Goal: Task Accomplishment & Management: Use online tool/utility

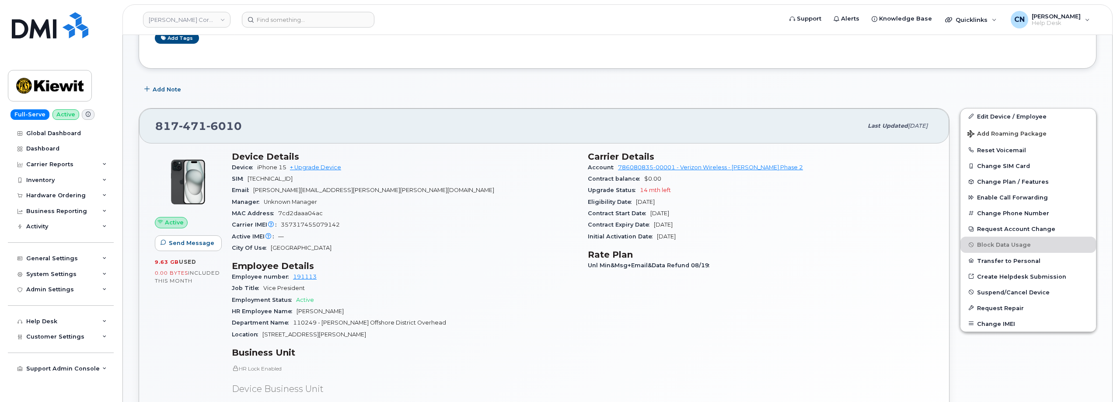
scroll to position [219, 0]
drag, startPoint x: 277, startPoint y: 119, endPoint x: 135, endPoint y: 131, distance: 142.8
click at [135, 131] on div "817 471 6010 Last updated Sep 05, 2025 Active Send Message 9.63 GB  used 0.00 B…" at bounding box center [544, 316] width 822 height 428
copy span "817 471 6010"
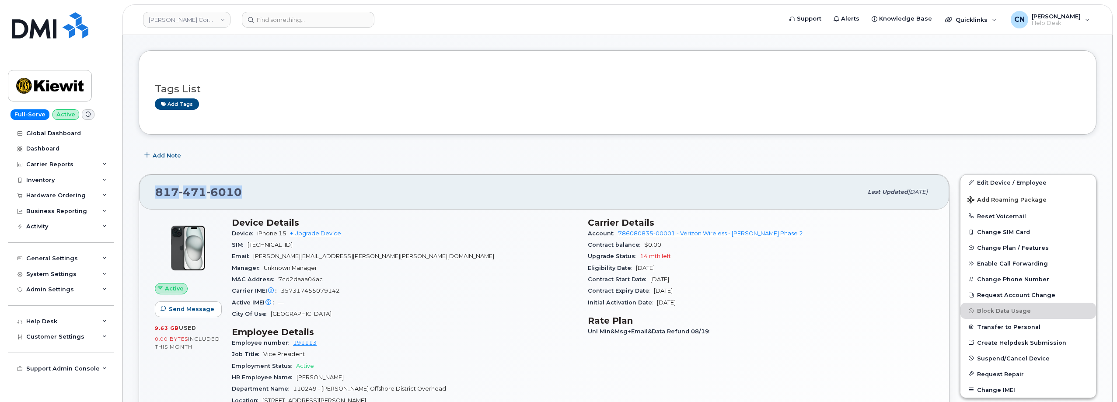
scroll to position [0, 0]
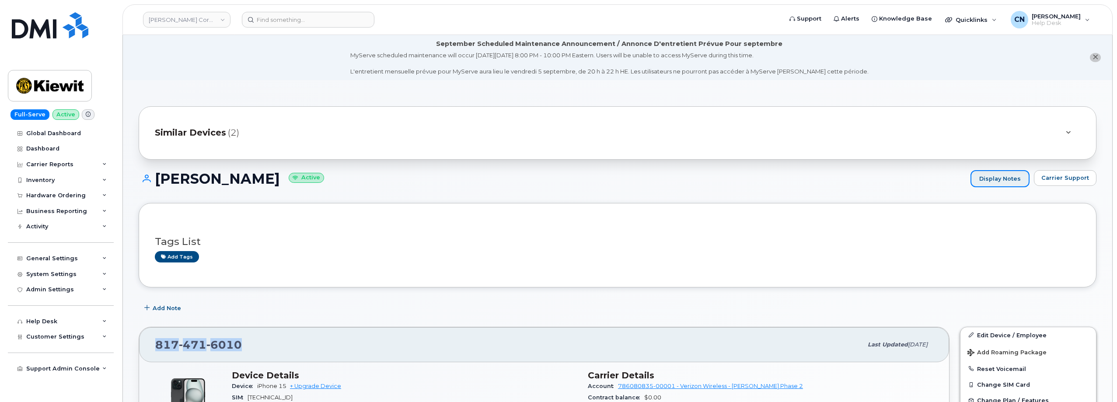
click at [998, 181] on link "Display Notes" at bounding box center [1000, 179] width 59 height 18
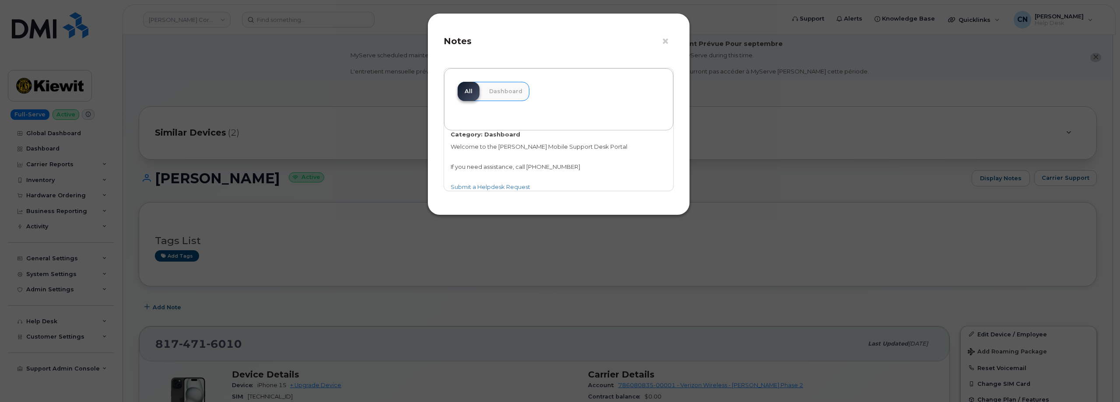
click at [693, 270] on div "× Notes All Dashboard Category: Dashboard Welcome to the Kiewit Mobile Support …" at bounding box center [560, 201] width 1120 height 402
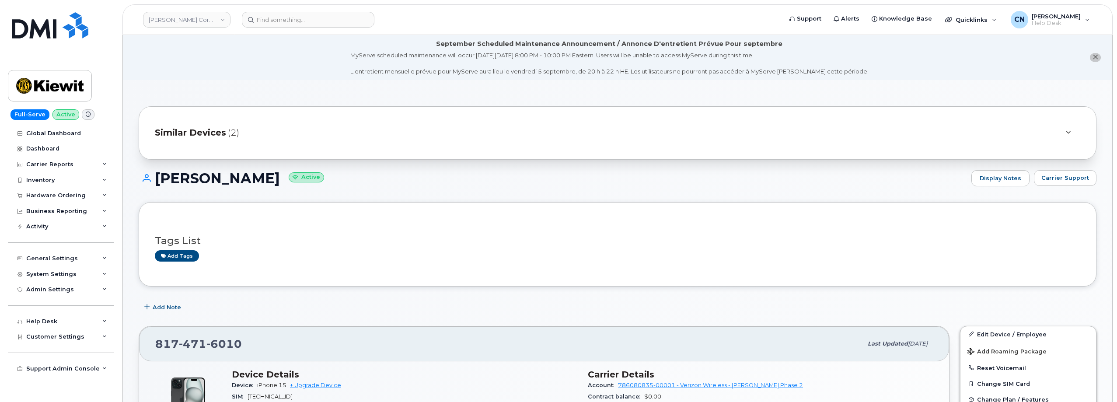
click at [1076, 190] on div "Todd Brennan Active Display Notes Carrier Support" at bounding box center [618, 186] width 958 height 32
click at [1074, 181] on span "Carrier Support" at bounding box center [1066, 178] width 48 height 8
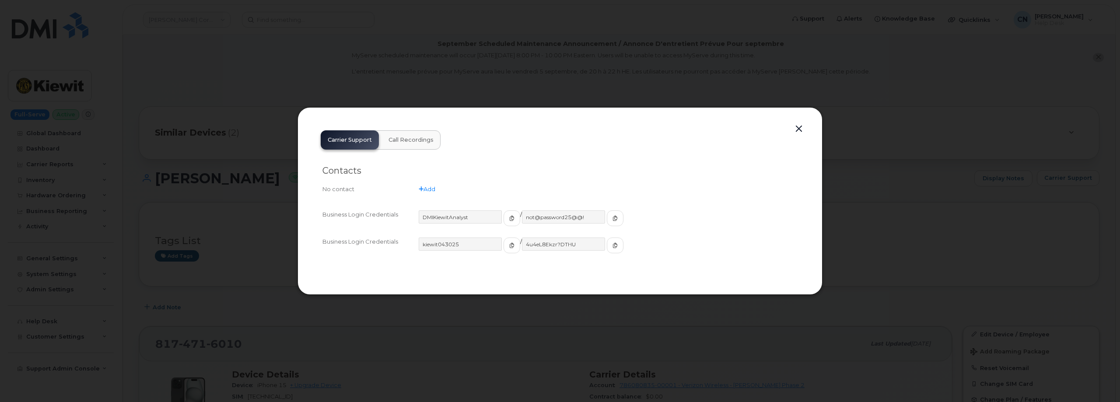
click at [280, 187] on div at bounding box center [560, 201] width 1120 height 402
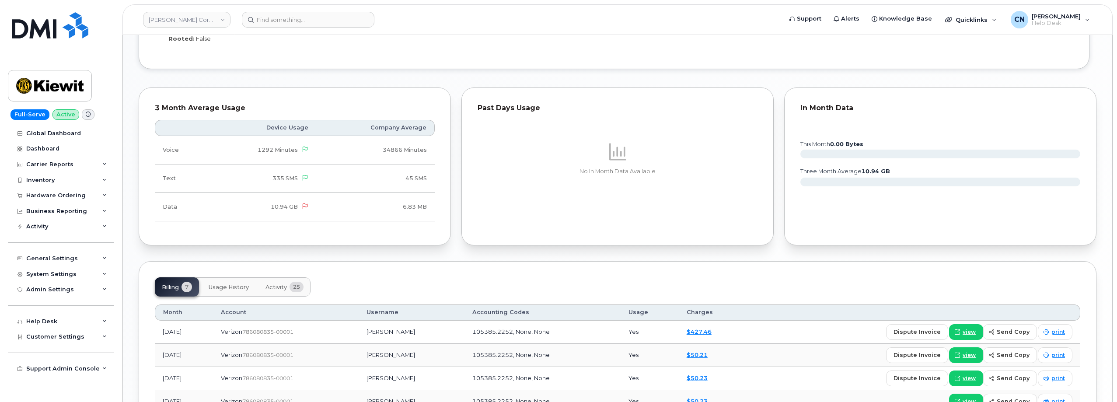
scroll to position [919, 0]
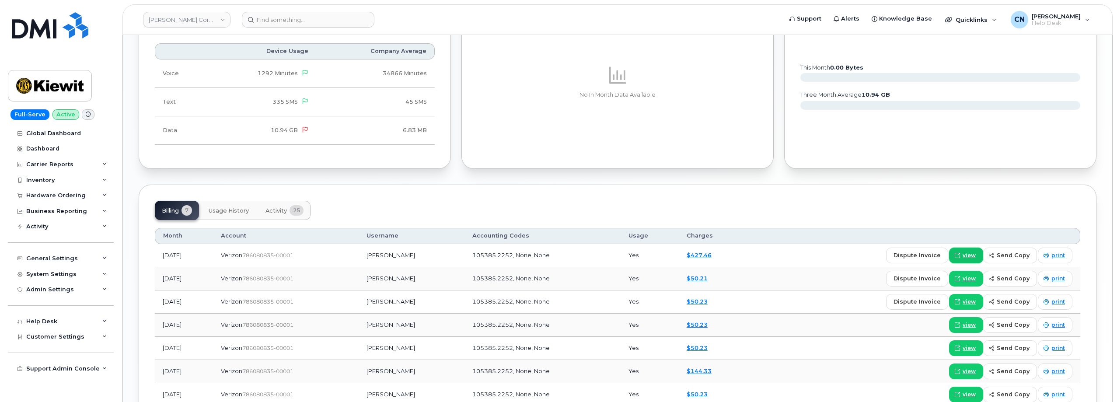
click at [959, 253] on icon at bounding box center [957, 255] width 5 height 5
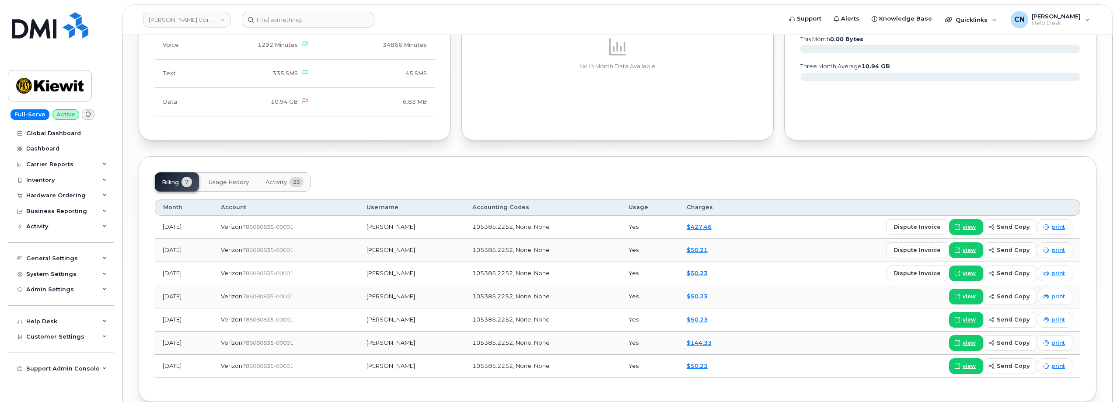
scroll to position [963, 0]
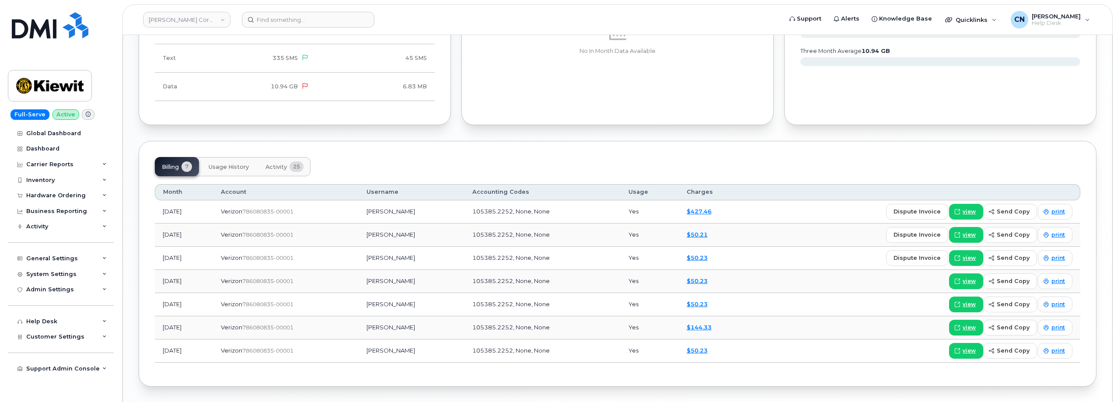
click at [170, 142] on div "Billing 7 Usage History Activity 25 Month Account Username Accounting Codes Usa…" at bounding box center [618, 263] width 958 height 245
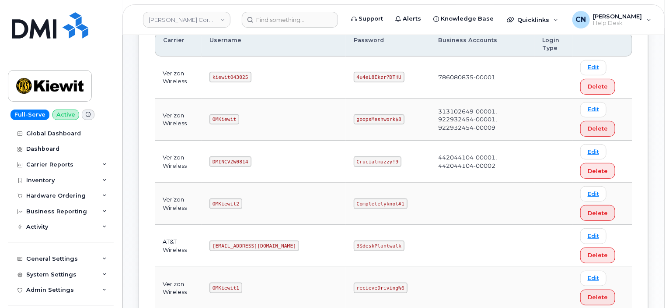
scroll to position [131, 0]
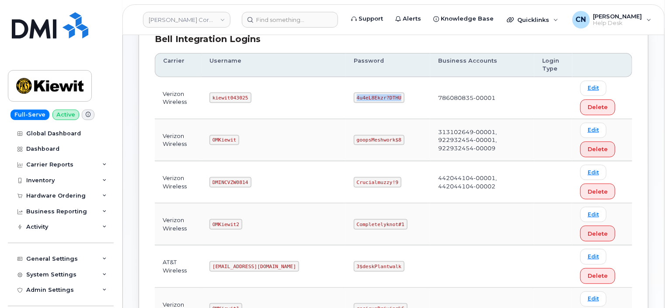
drag, startPoint x: 319, startPoint y: 96, endPoint x: 376, endPoint y: 95, distance: 56.9
click at [376, 95] on td "4u4eL8Ekzr?DTHU" at bounding box center [388, 98] width 84 height 42
copy code "4u4eL8Ekzr?DTHU"
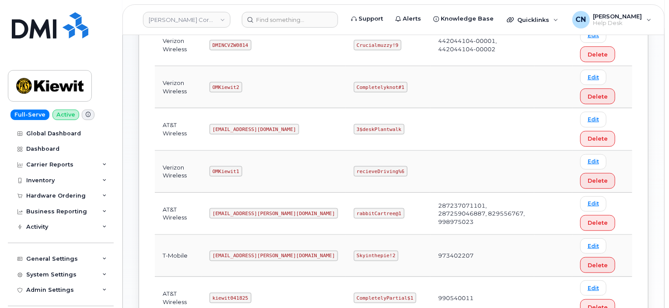
scroll to position [306, 0]
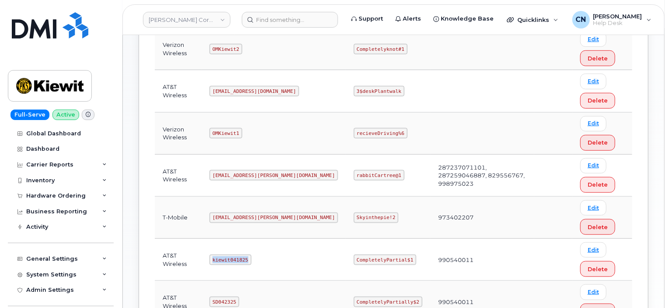
drag, startPoint x: 217, startPoint y: 257, endPoint x: 445, endPoint y: 206, distance: 233.2
click at [273, 256] on td "kiewit041825" at bounding box center [274, 259] width 144 height 42
copy code "kiewit041825"
drag, startPoint x: 319, startPoint y: 256, endPoint x: 413, endPoint y: 257, distance: 94.5
click at [406, 257] on tr "AT&T Wireless kiewit041825 CompletelyPartial$1 990540011 Edit Delete" at bounding box center [394, 259] width 478 height 42
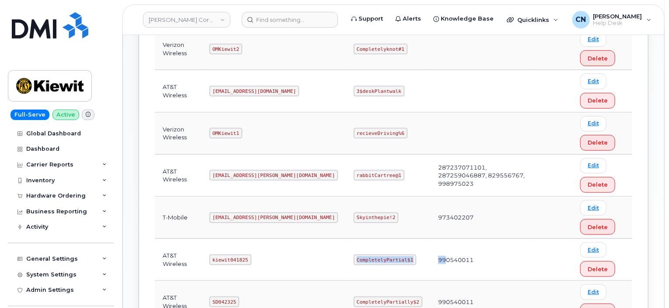
copy tr "CompletelyPartial$1 99"
click at [346, 270] on td "CompletelyPartial$1" at bounding box center [388, 259] width 84 height 42
click at [346, 256] on td "CompletelyPartial$1" at bounding box center [388, 259] width 84 height 42
drag, startPoint x: 322, startPoint y: 256, endPoint x: 374, endPoint y: 257, distance: 52.1
click at [374, 257] on code "CompletelyPartial$1" at bounding box center [385, 259] width 63 height 11
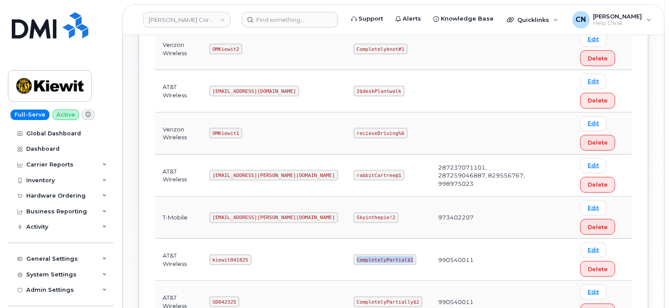
copy code "CompletelyPartial$1"
